Goal: Communication & Community: Connect with others

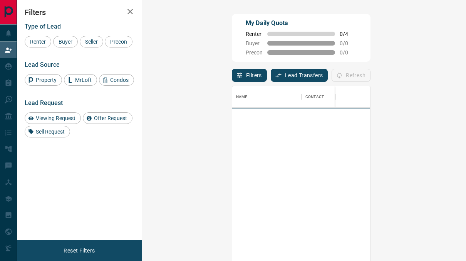
scroll to position [190, 296]
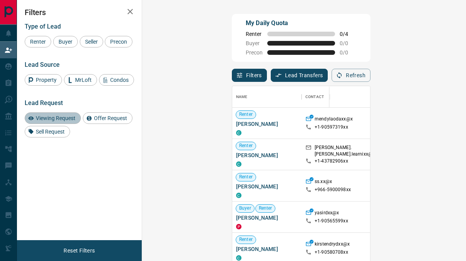
click at [60, 116] on span "Viewing Request" at bounding box center [55, 118] width 45 height 6
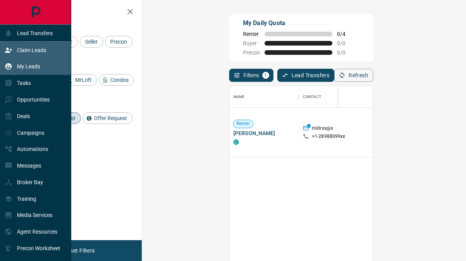
click at [27, 64] on p "My Leads" at bounding box center [28, 66] width 23 height 6
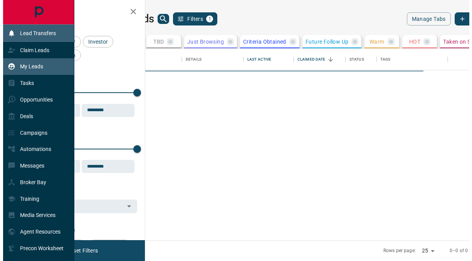
scroll to position [186, 309]
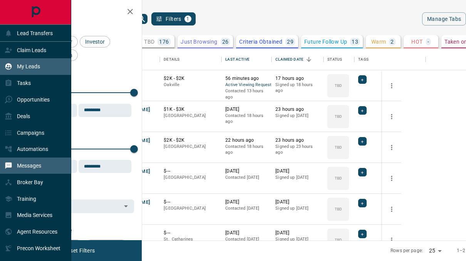
click at [44, 170] on div "Messages" at bounding box center [35, 165] width 71 height 17
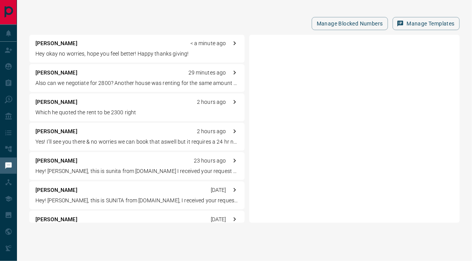
click at [90, 76] on div "[PERSON_NAME] 29 minutes ago" at bounding box center [136, 73] width 203 height 8
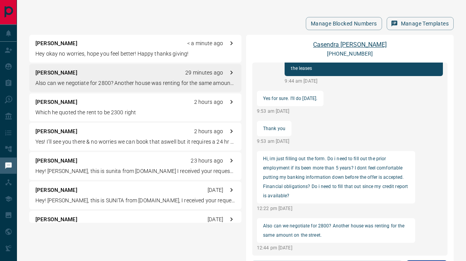
click at [338, 42] on link "[PERSON_NAME]" at bounding box center [350, 44] width 74 height 7
